Goal: Information Seeking & Learning: Learn about a topic

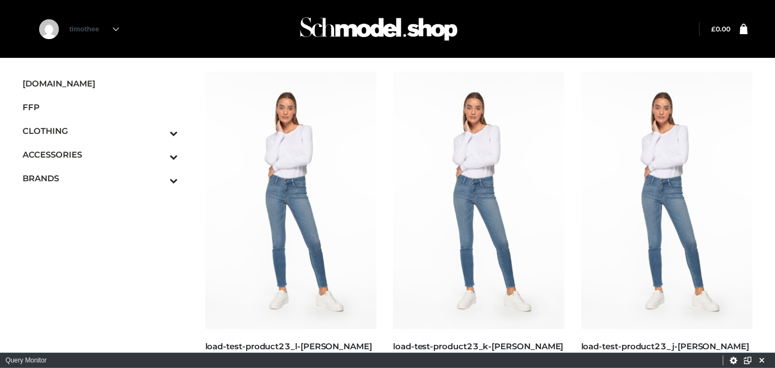
click at [741, 356] on div "**********" at bounding box center [387, 360] width 775 height 15
click at [738, 356] on button "Settings" at bounding box center [734, 361] width 14 height 14
click at [763, 355] on button "Close Panel" at bounding box center [761, 360] width 15 height 15
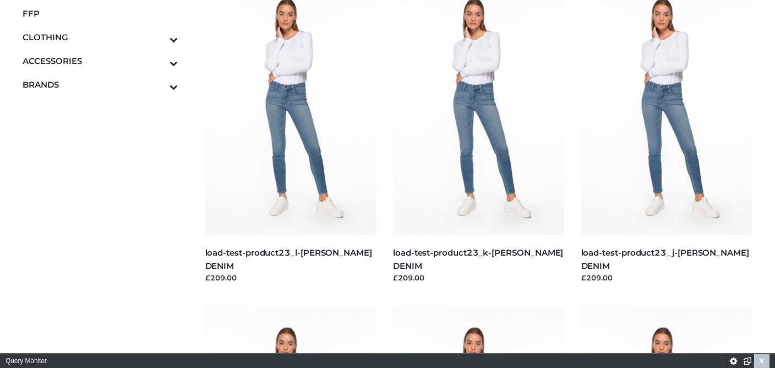
scroll to position [126, 0]
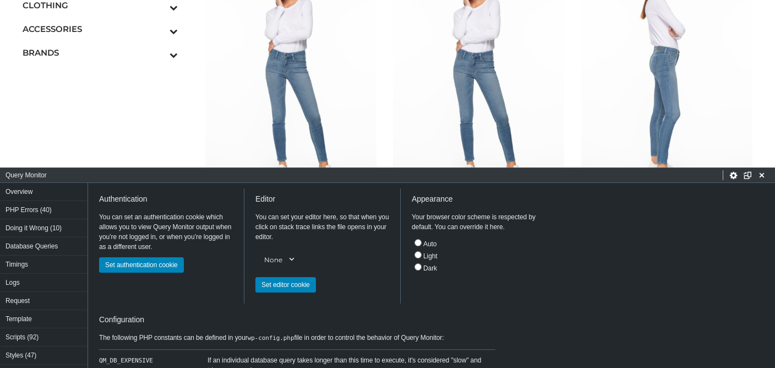
drag, startPoint x: 681, startPoint y: 360, endPoint x: 681, endPoint y: 175, distance: 185.0
click at [681, 175] on h1 "Query Monitor" at bounding box center [365, 175] width 718 height 10
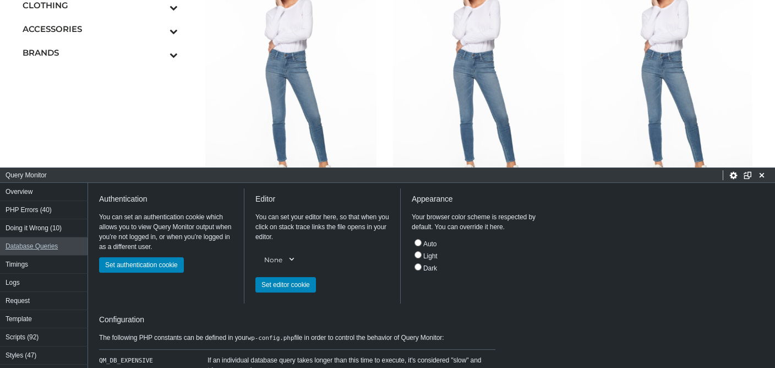
click at [43, 247] on button "Database Queries" at bounding box center [44, 246] width 88 height 18
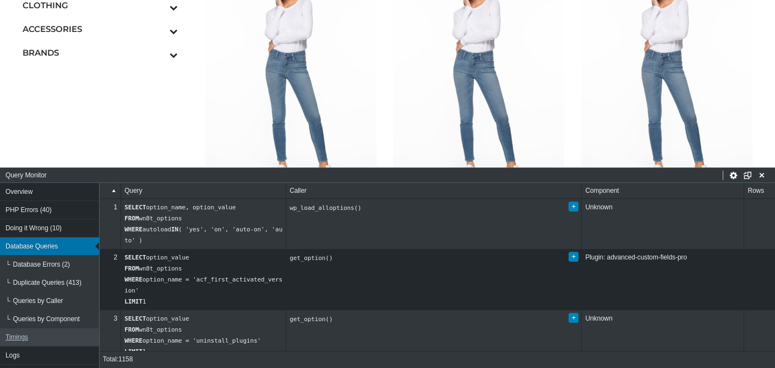
click at [85, 340] on button "Timings" at bounding box center [50, 337] width 100 height 18
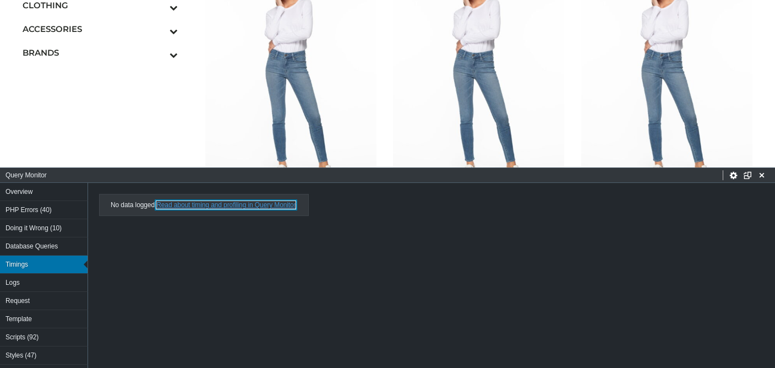
click at [211, 205] on link "Read about timing and profiling in Query Monitor" at bounding box center [225, 205] width 139 height 8
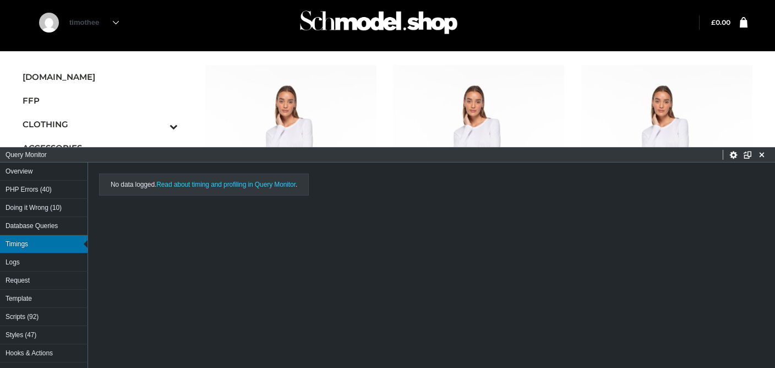
scroll to position [7, 0]
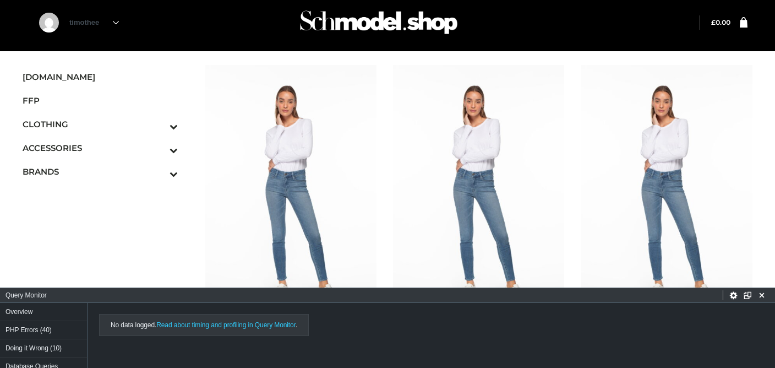
drag, startPoint x: 393, startPoint y: 150, endPoint x: 393, endPoint y: 291, distance: 141.0
click at [393, 291] on h1 "Query Monitor" at bounding box center [365, 295] width 718 height 10
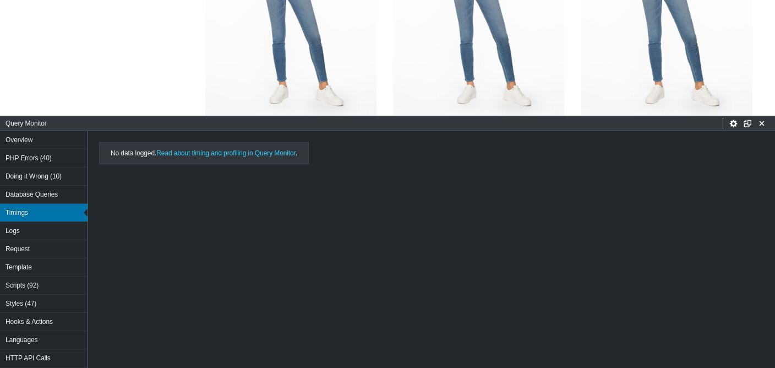
drag, startPoint x: 393, startPoint y: 296, endPoint x: 393, endPoint y: 124, distance: 171.3
click at [393, 124] on h1 "Query Monitor" at bounding box center [365, 123] width 718 height 10
click at [9, 135] on button "Overview" at bounding box center [44, 140] width 88 height 18
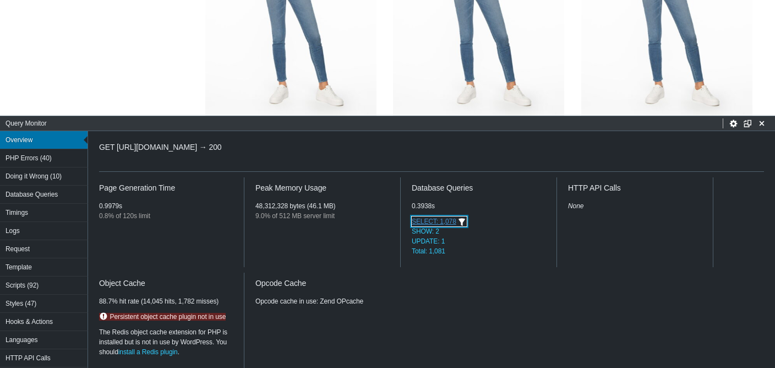
click at [425, 221] on button "SELECT: 1,078" at bounding box center [439, 221] width 55 height 10
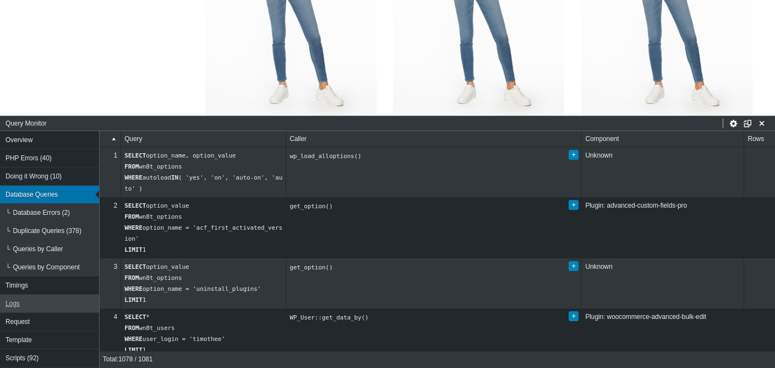
click at [34, 296] on button "Logs" at bounding box center [50, 304] width 100 height 18
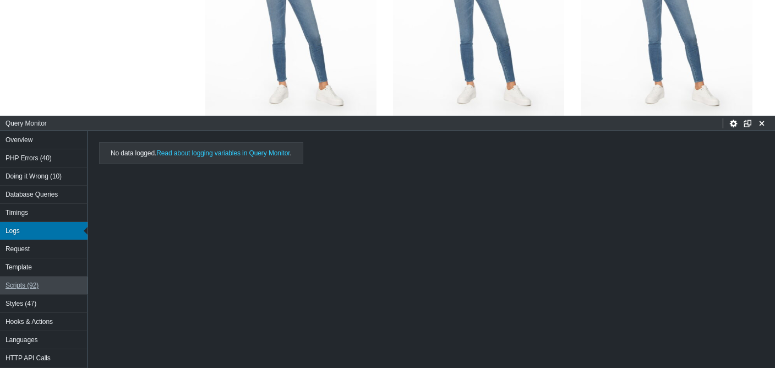
click at [34, 285] on button "Scripts (92)" at bounding box center [44, 285] width 88 height 18
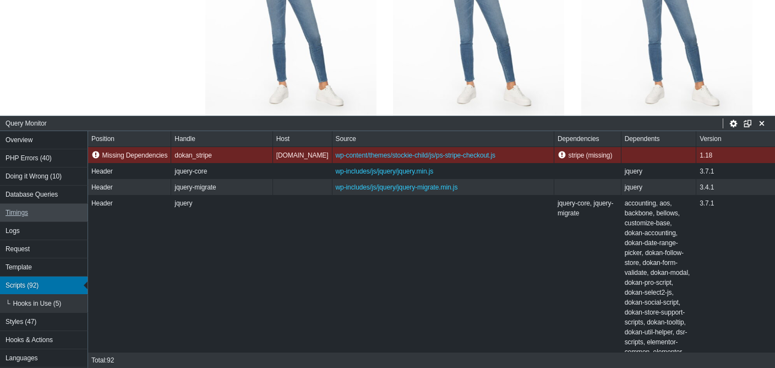
click at [29, 206] on button "Timings" at bounding box center [44, 213] width 88 height 18
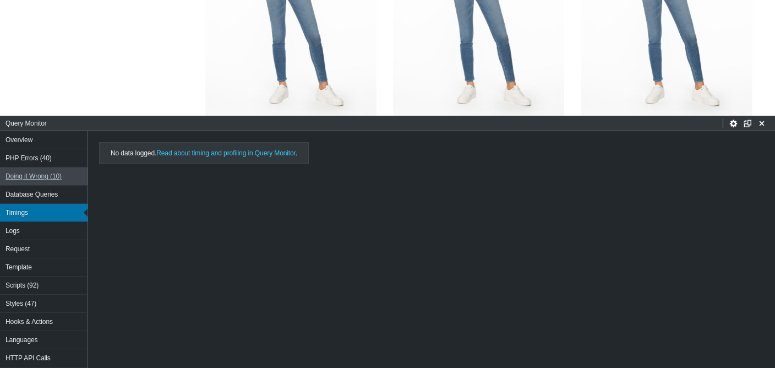
click at [29, 185] on button "Doing it Wrong (10)" at bounding box center [44, 176] width 88 height 18
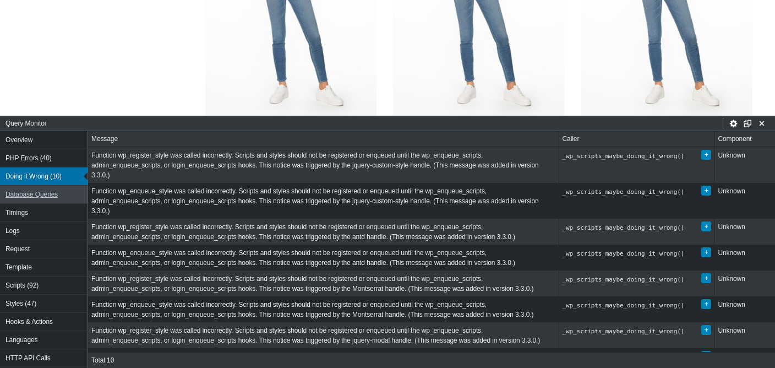
click at [29, 188] on button "Database Queries" at bounding box center [44, 195] width 88 height 18
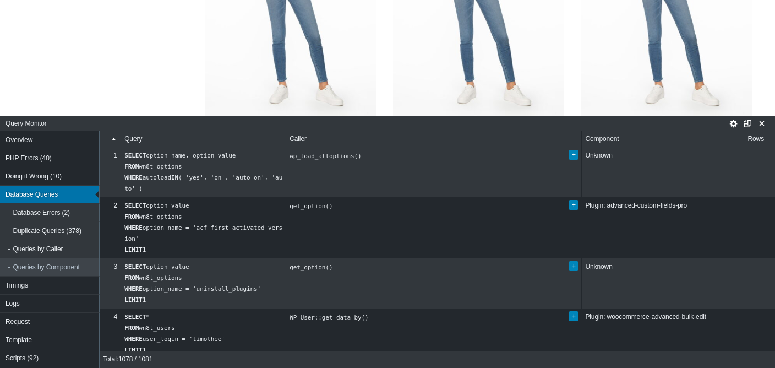
click at [54, 262] on button "Queries by Component" at bounding box center [50, 267] width 100 height 18
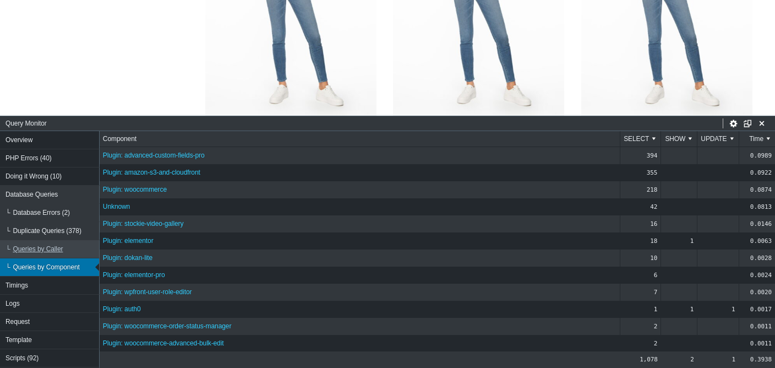
click at [54, 254] on button "Queries by Caller" at bounding box center [50, 249] width 100 height 18
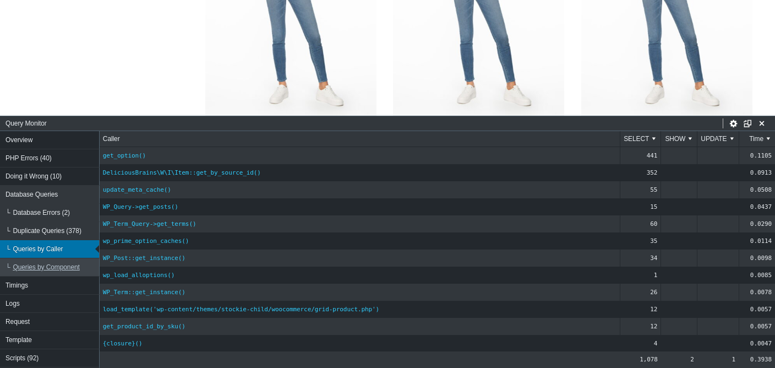
click at [26, 271] on button "Queries by Component" at bounding box center [50, 267] width 100 height 18
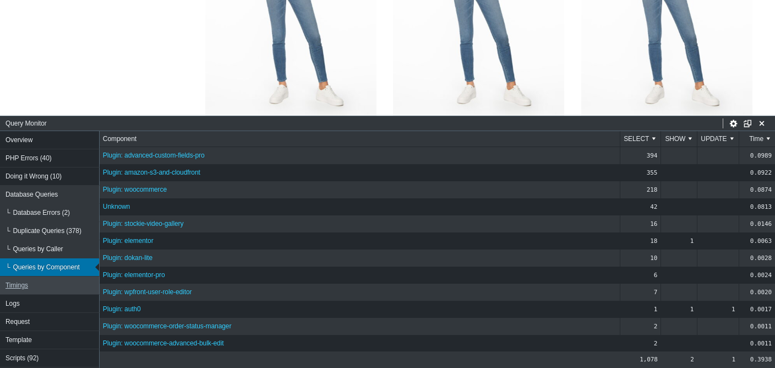
click at [26, 283] on button "Timings" at bounding box center [50, 285] width 100 height 18
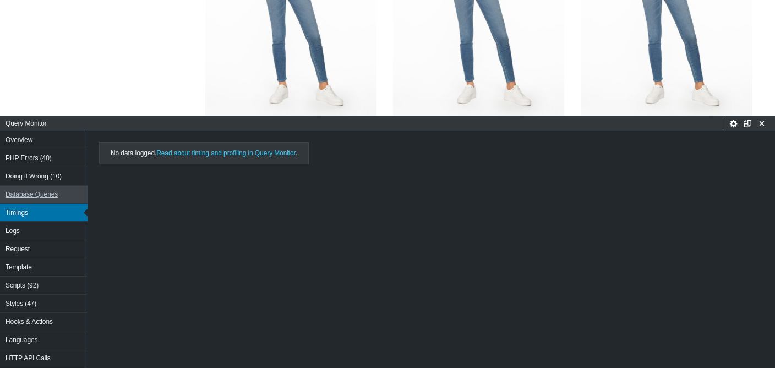
click at [24, 191] on button "Database Queries" at bounding box center [44, 195] width 88 height 18
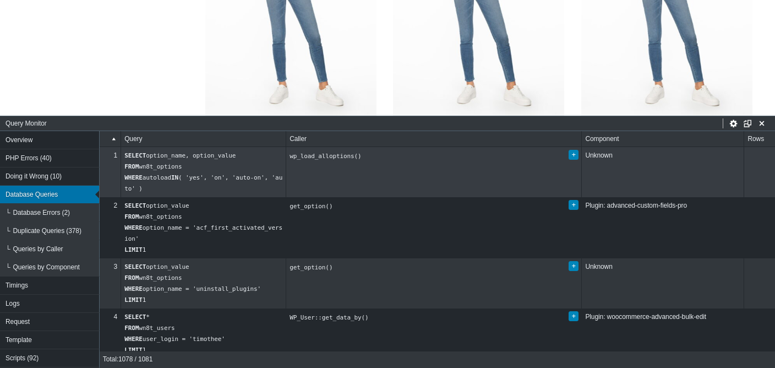
scroll to position [0, 18]
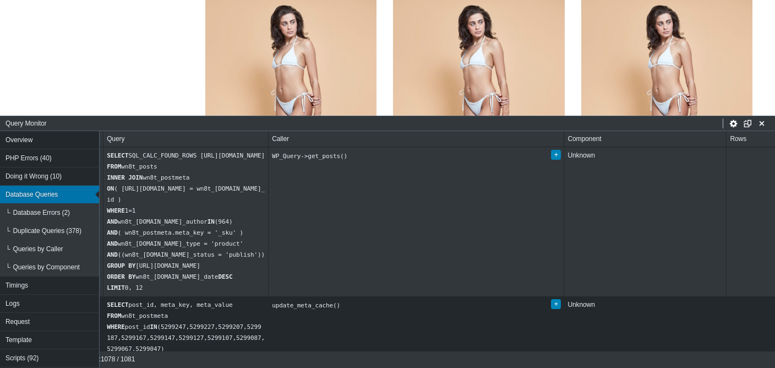
scroll to position [5205, 0]
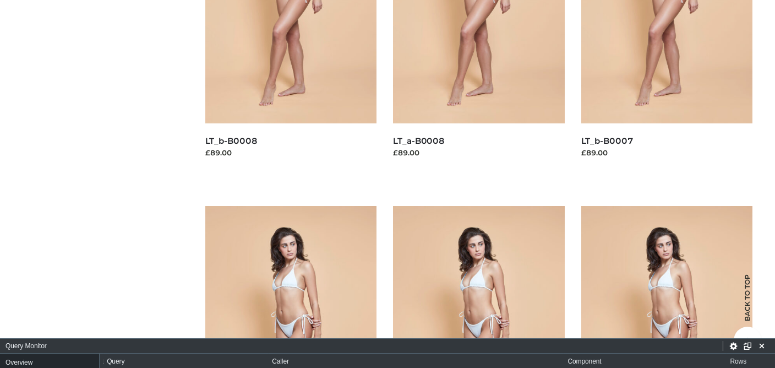
drag, startPoint x: 497, startPoint y: 119, endPoint x: 497, endPoint y: 342, distance: 222.5
click at [497, 342] on h1 "Query Monitor" at bounding box center [365, 346] width 718 height 10
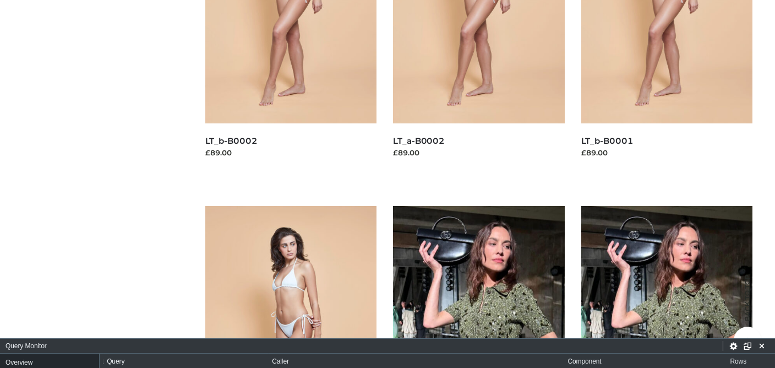
scroll to position [7211, 0]
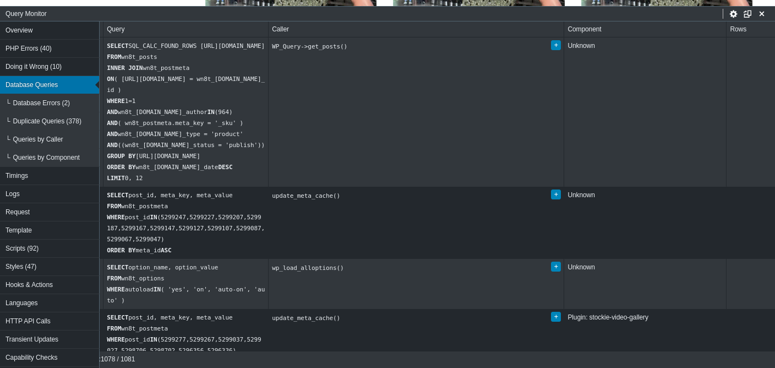
drag, startPoint x: 497, startPoint y: 345, endPoint x: 497, endPoint y: -21, distance: 366.2
click at [19, 71] on button "Doing it Wrong (10)" at bounding box center [50, 67] width 100 height 18
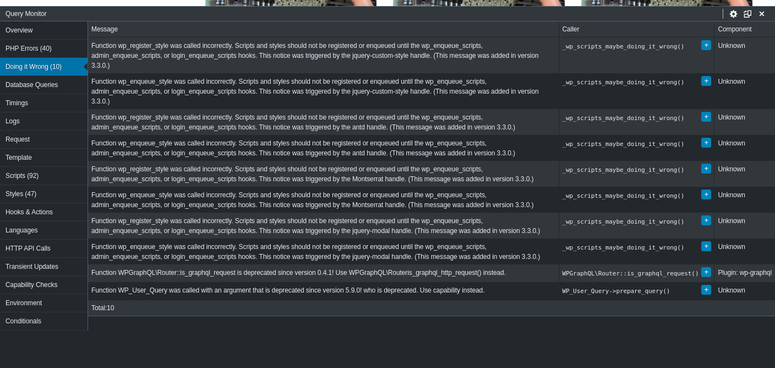
scroll to position [0, 0]
click at [19, 88] on button "Database Queries" at bounding box center [44, 85] width 88 height 18
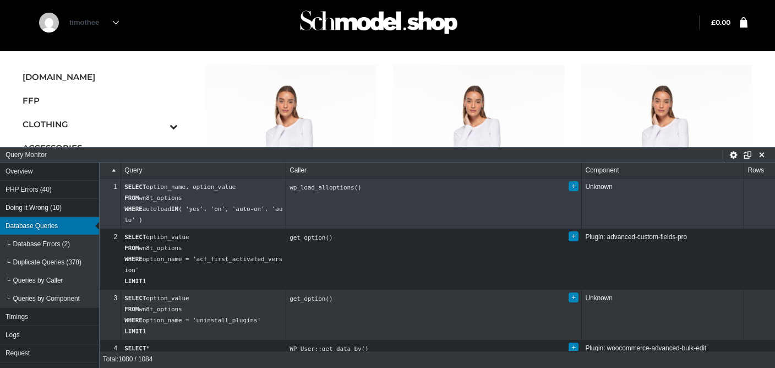
scroll to position [0, 18]
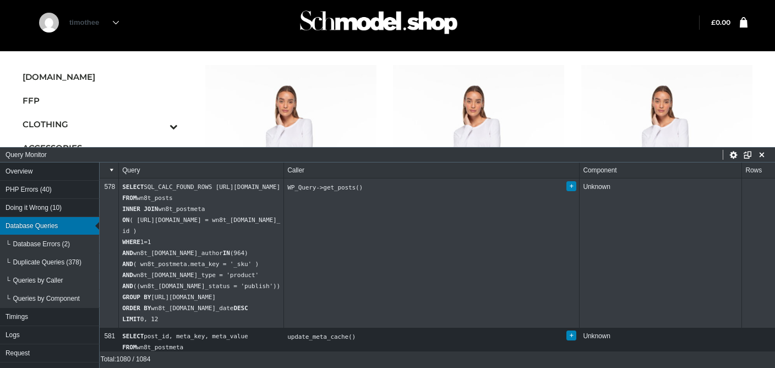
scroll to position [0, 0]
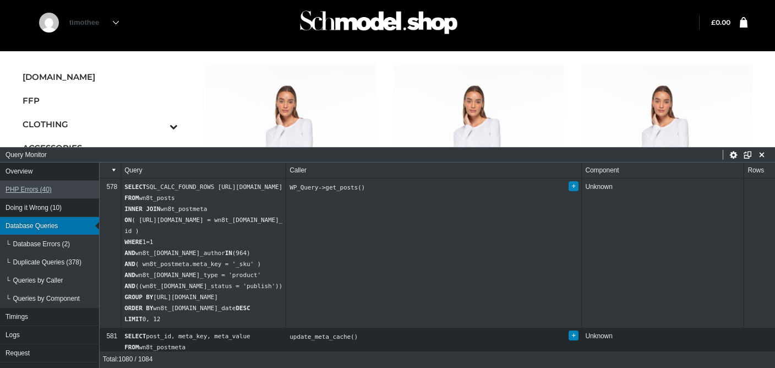
click at [56, 189] on button "PHP Errors (40)" at bounding box center [50, 190] width 100 height 18
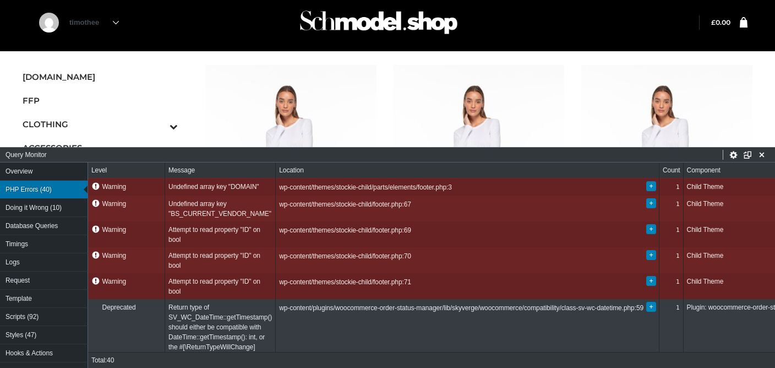
scroll to position [205, 0]
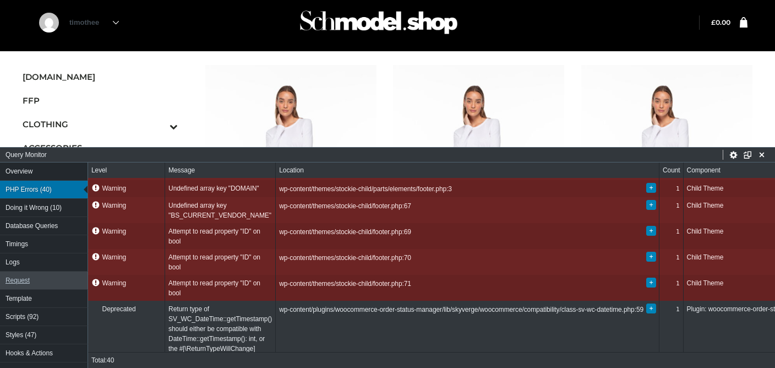
click at [52, 283] on button "Request" at bounding box center [44, 280] width 88 height 18
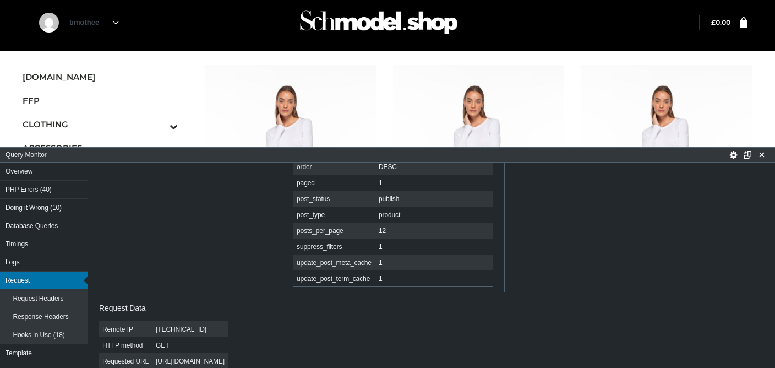
scroll to position [354, 0]
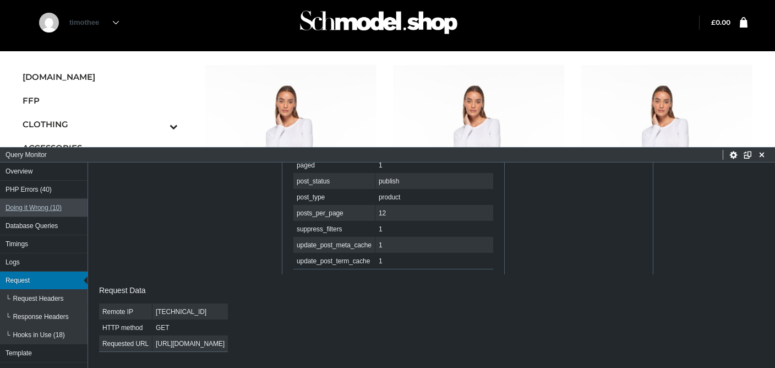
click at [53, 215] on button "Doing it Wrong (10)" at bounding box center [44, 208] width 88 height 18
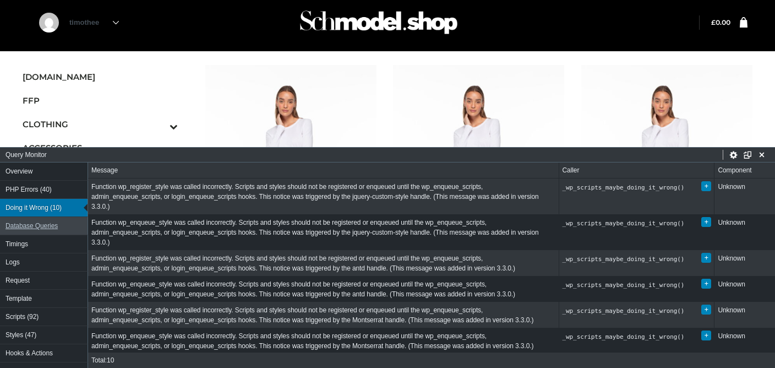
click at [53, 226] on button "Database Queries" at bounding box center [44, 226] width 88 height 18
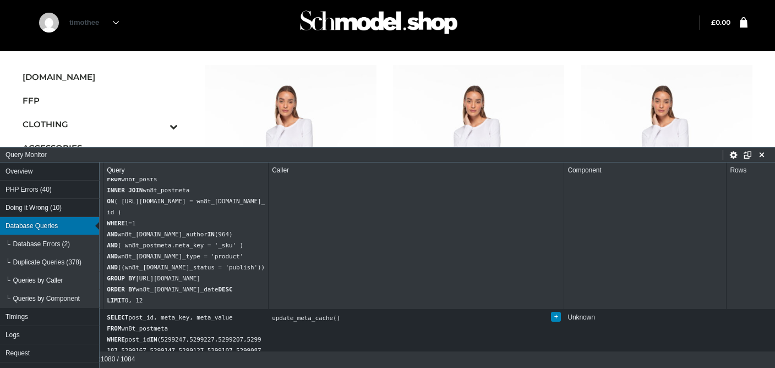
scroll to position [0, 18]
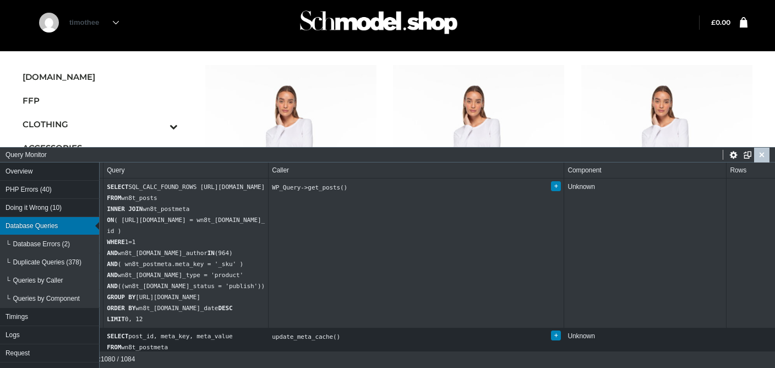
click at [756, 154] on button "Close Panel" at bounding box center [761, 155] width 15 height 15
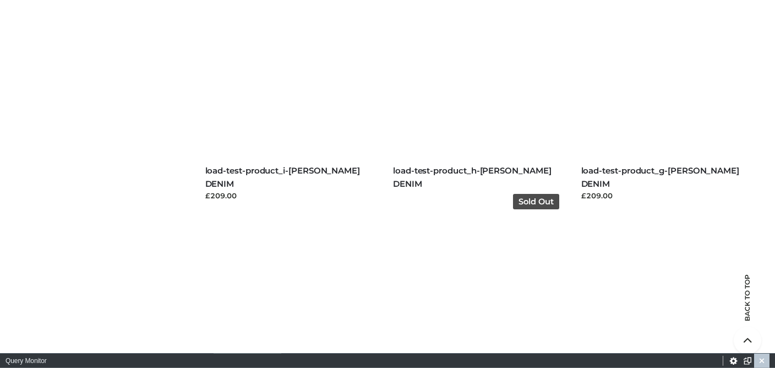
scroll to position [1861, 0]
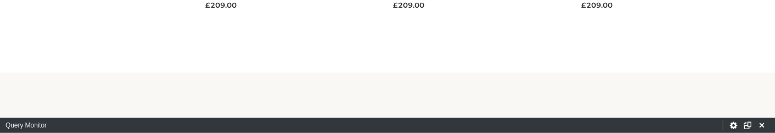
scroll to position [1427, 0]
